Goal: Transaction & Acquisition: Purchase product/service

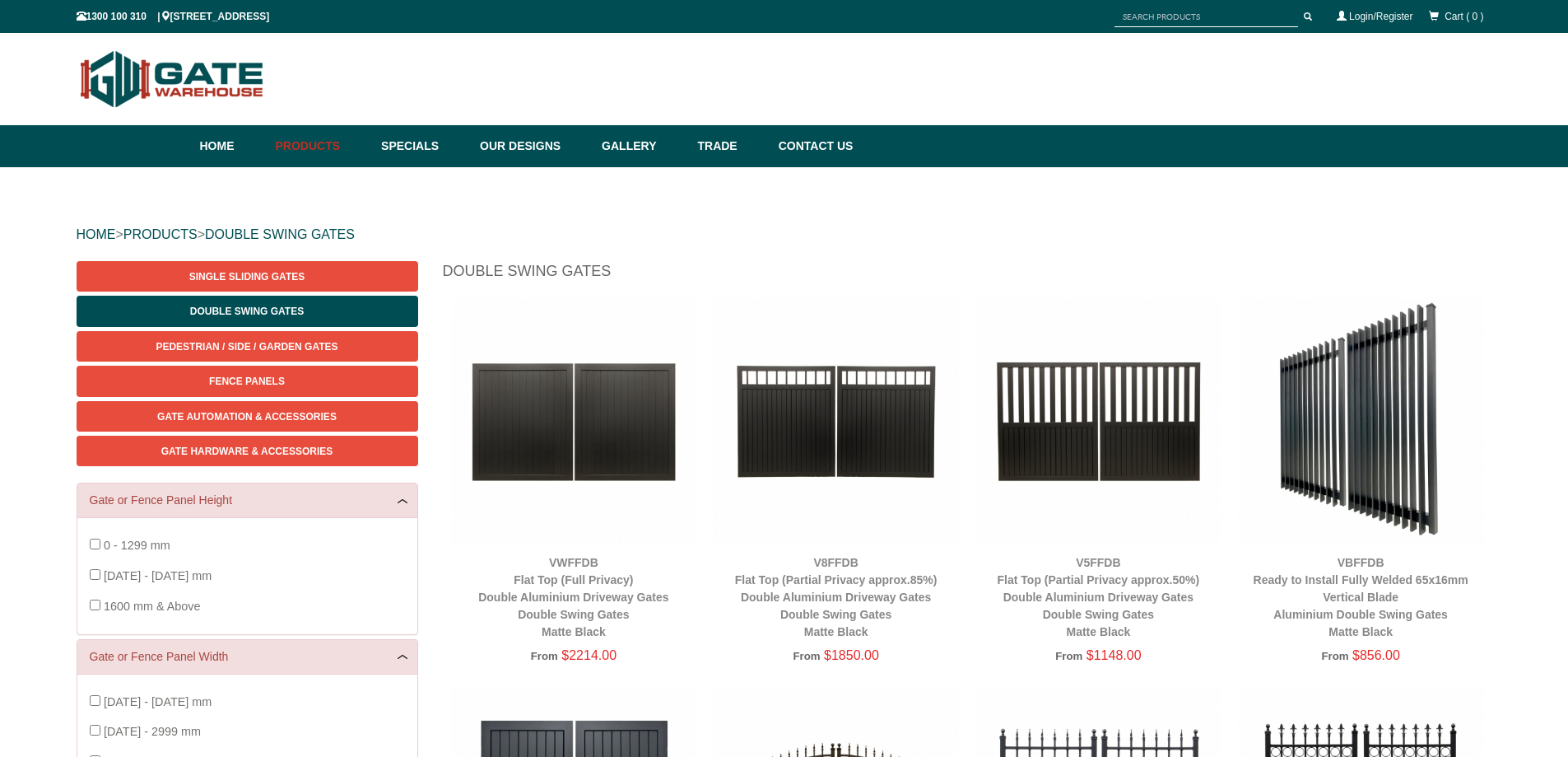
click at [824, 436] on img at bounding box center [835, 421] width 246 height 246
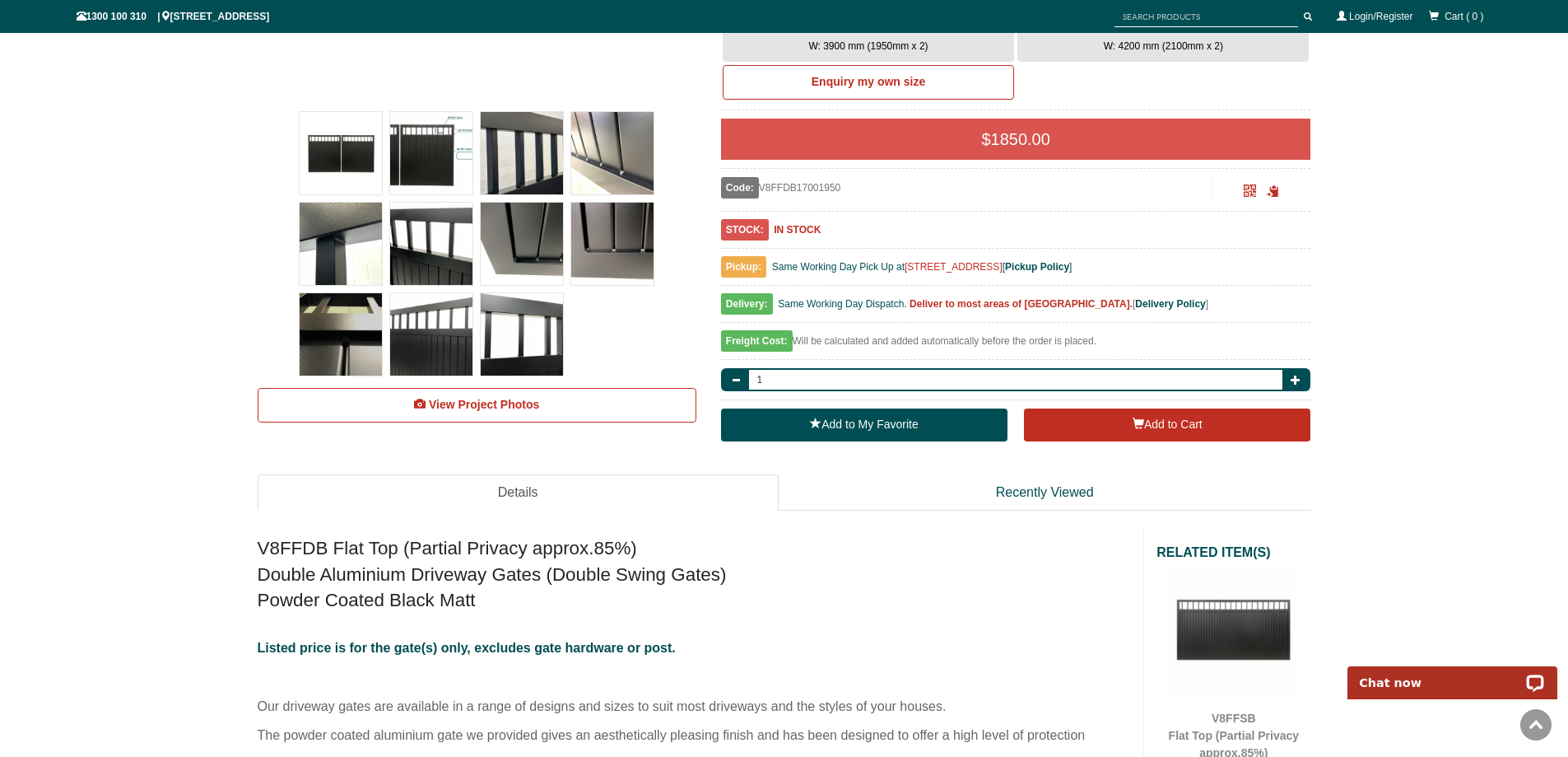
scroll to position [576, 0]
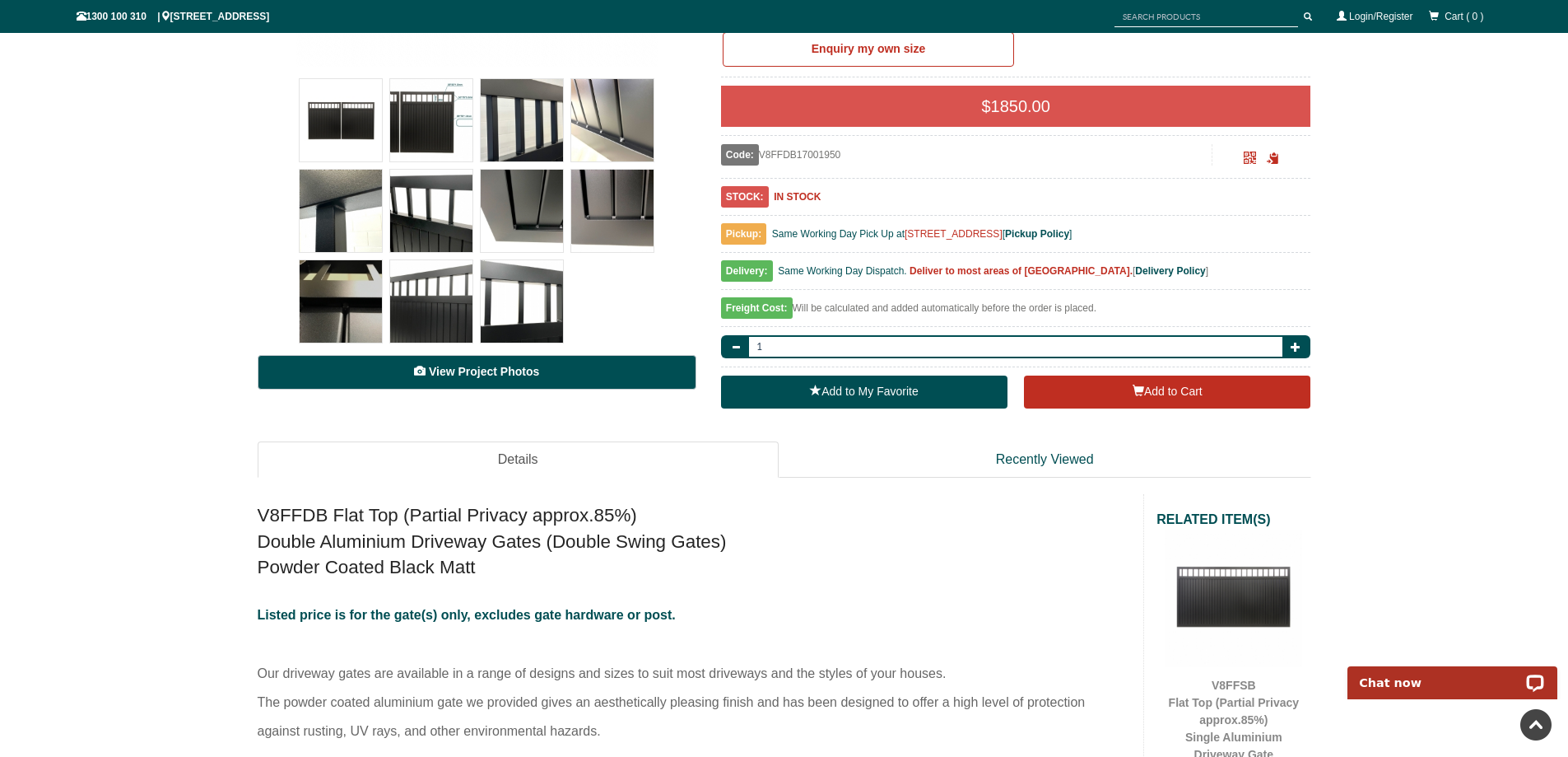
click at [527, 370] on span "View Project Photos" at bounding box center [484, 372] width 110 height 13
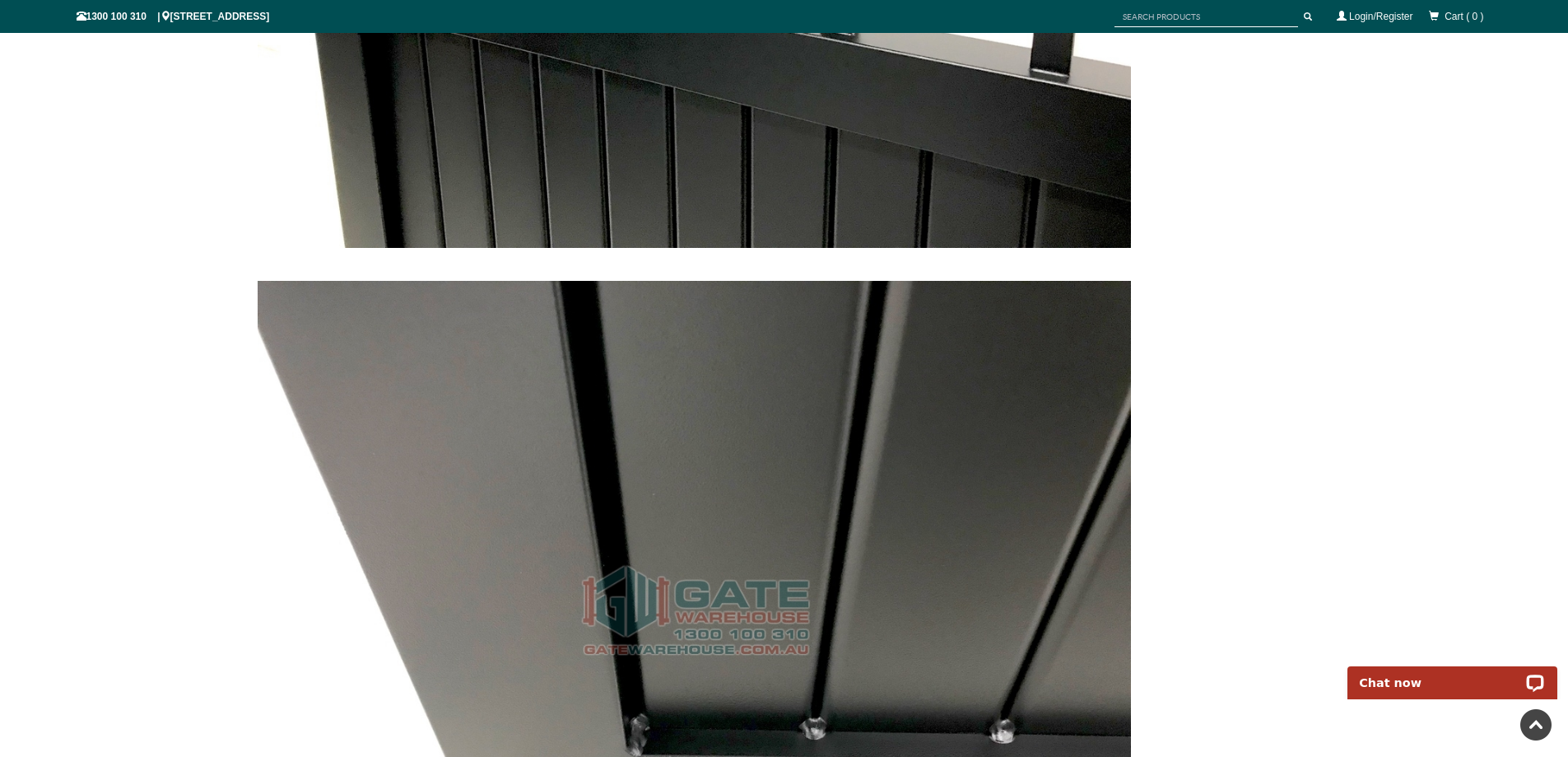
scroll to position [4210, 0]
